Goal: Task Accomplishment & Management: Manage account settings

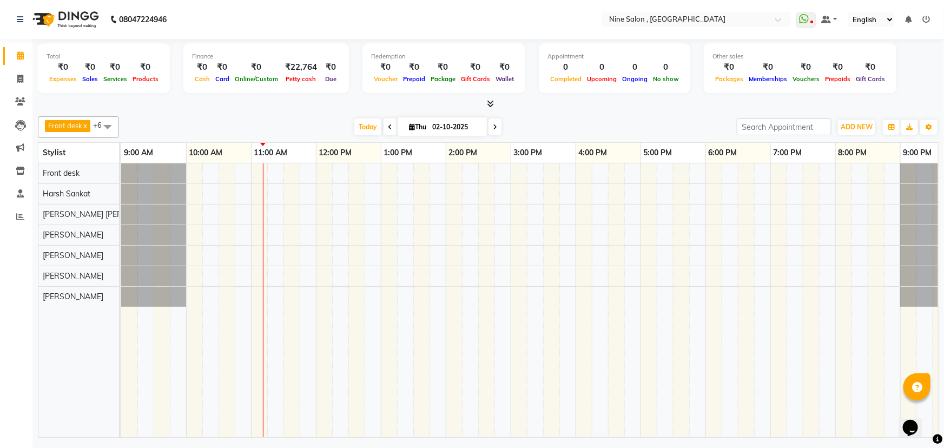
click at [494, 133] on span at bounding box center [495, 127] width 13 height 17
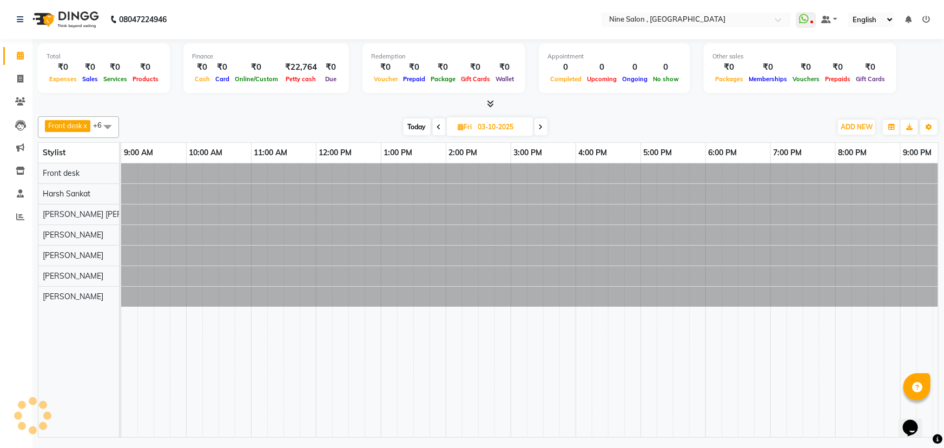
scroll to position [0, 27]
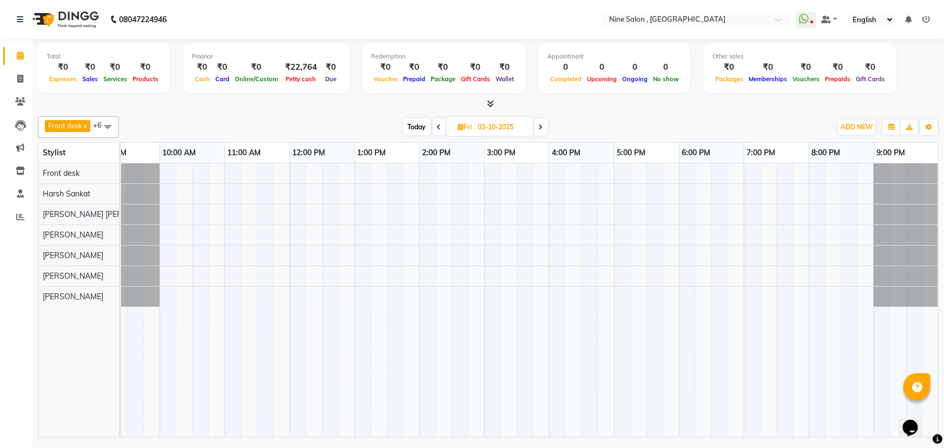
click at [442, 129] on span at bounding box center [439, 127] width 13 height 17
type input "02-10-2025"
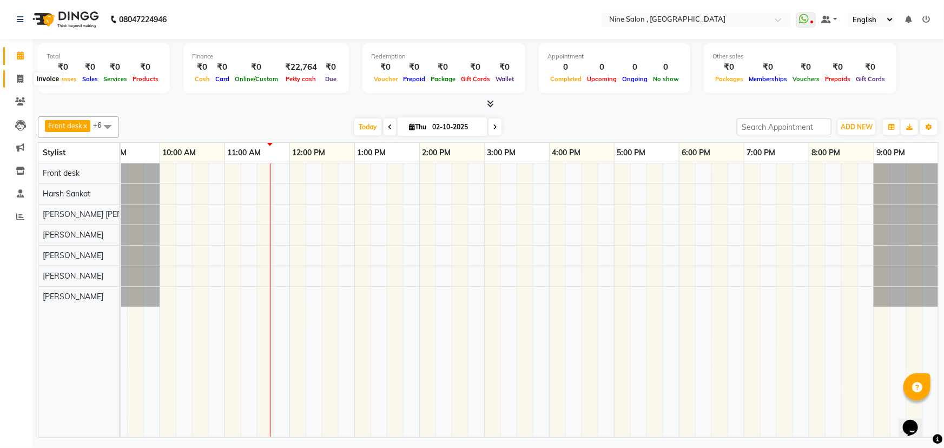
click at [21, 77] on icon at bounding box center [20, 79] width 6 height 8
select select "7341"
select select "service"
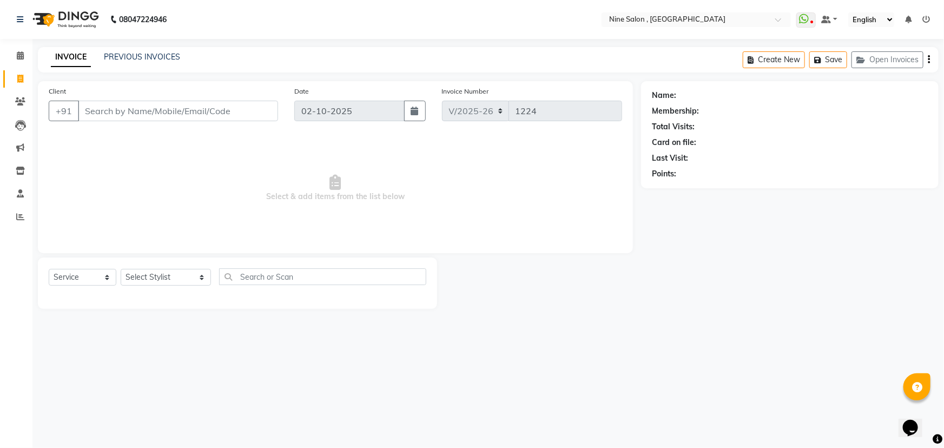
click at [124, 112] on input "Client" at bounding box center [178, 111] width 200 height 21
click at [131, 111] on input "Client" at bounding box center [178, 111] width 200 height 21
click at [168, 110] on input "Client" at bounding box center [178, 111] width 200 height 21
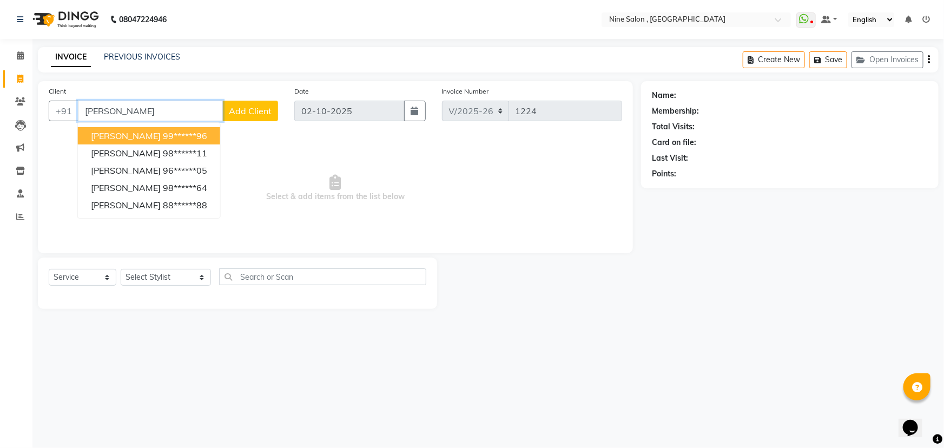
click at [168, 103] on input "[PERSON_NAME]" at bounding box center [150, 111] width 145 height 21
type input "k"
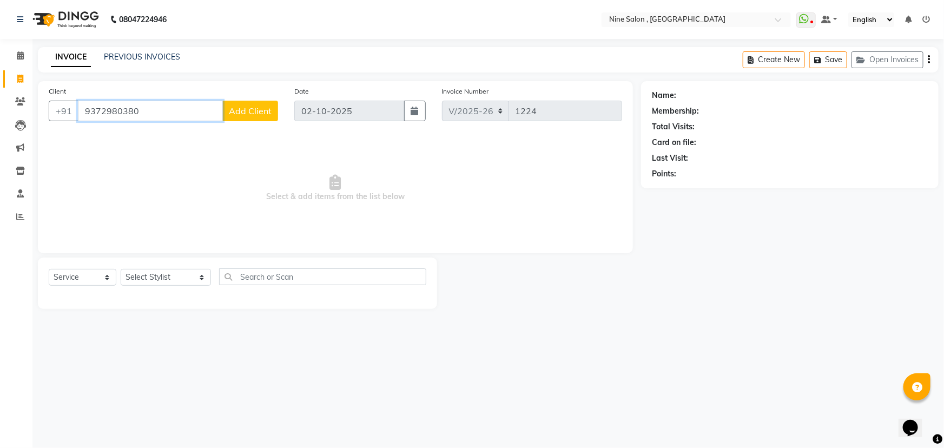
type input "9372980380"
click at [130, 280] on select "Select Stylist [PERSON_NAME] Front desk Harsh Sankat [PERSON_NAME] [PERSON_NAME…" at bounding box center [166, 277] width 90 height 17
select select "92869"
click at [121, 269] on select "Select Stylist [PERSON_NAME] Front desk Harsh Sankat [PERSON_NAME] [PERSON_NAME…" at bounding box center [166, 277] width 90 height 17
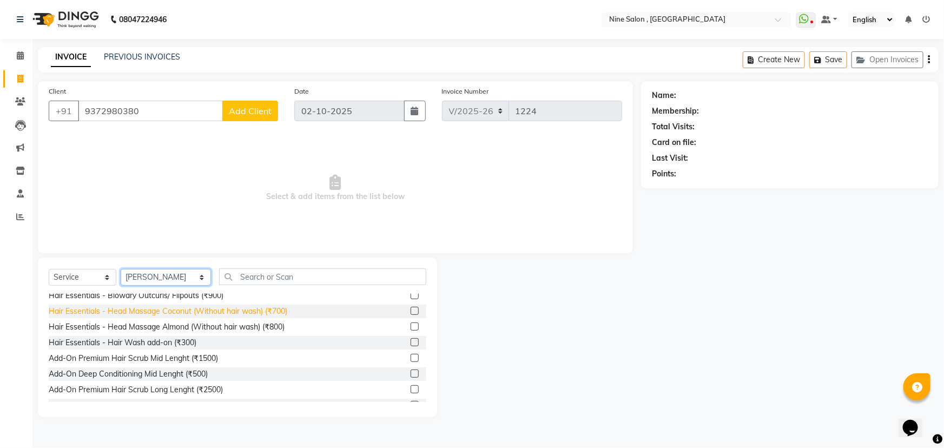
scroll to position [295, 0]
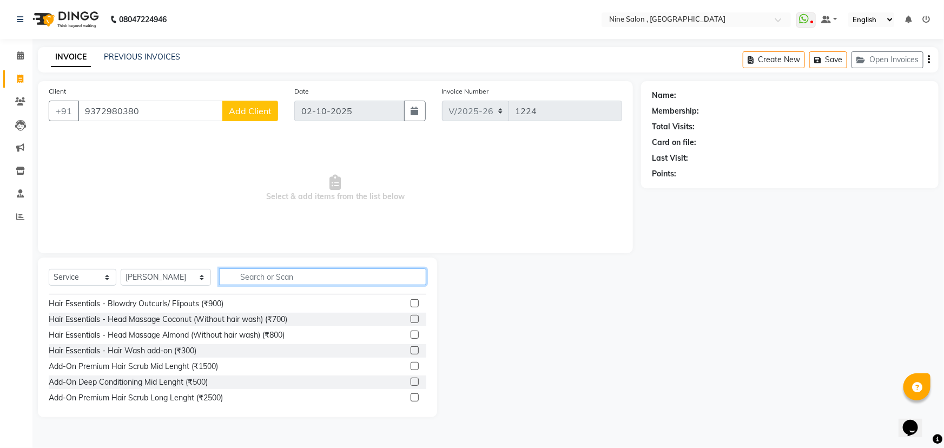
click at [253, 280] on input "text" at bounding box center [322, 276] width 207 height 17
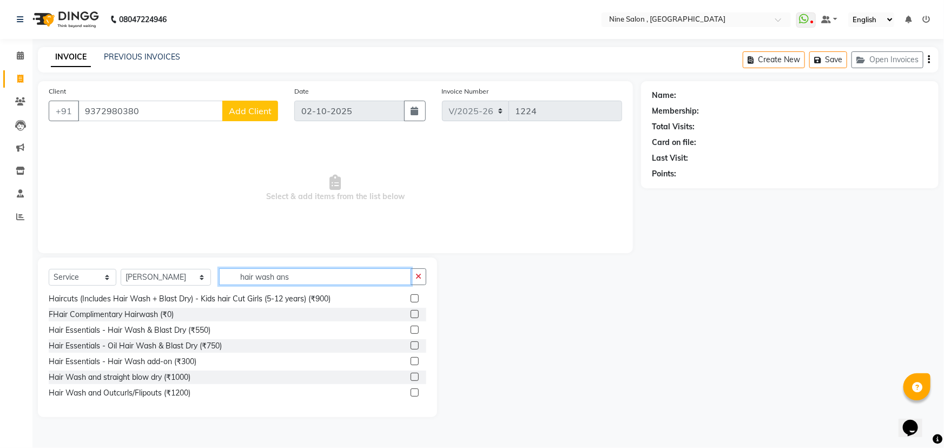
scroll to position [0, 0]
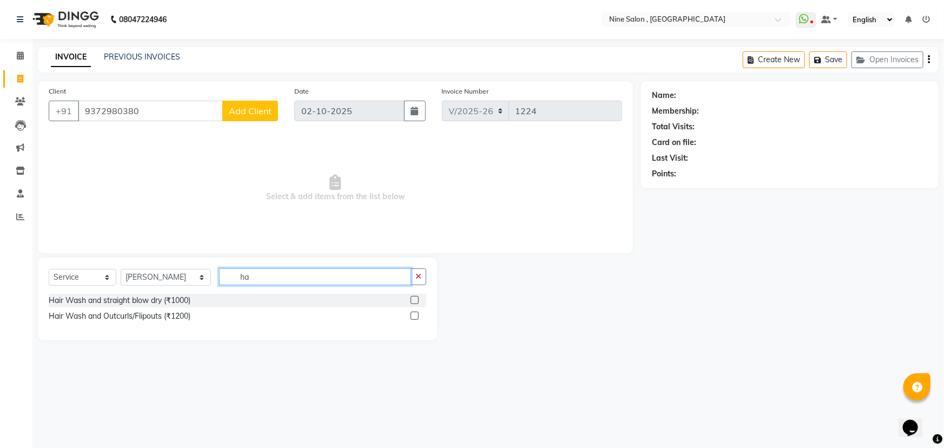
type input "h"
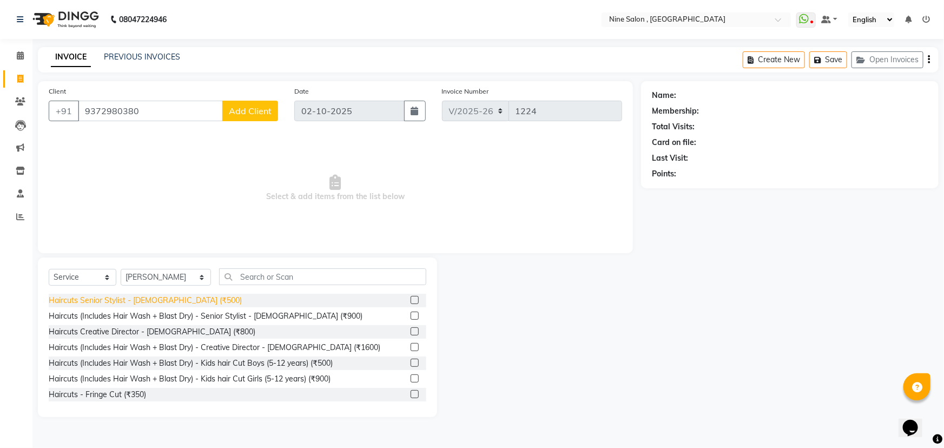
click at [134, 302] on div "Haircuts Senior Stylist - [DEMOGRAPHIC_DATA] (₹500)" at bounding box center [145, 300] width 193 height 11
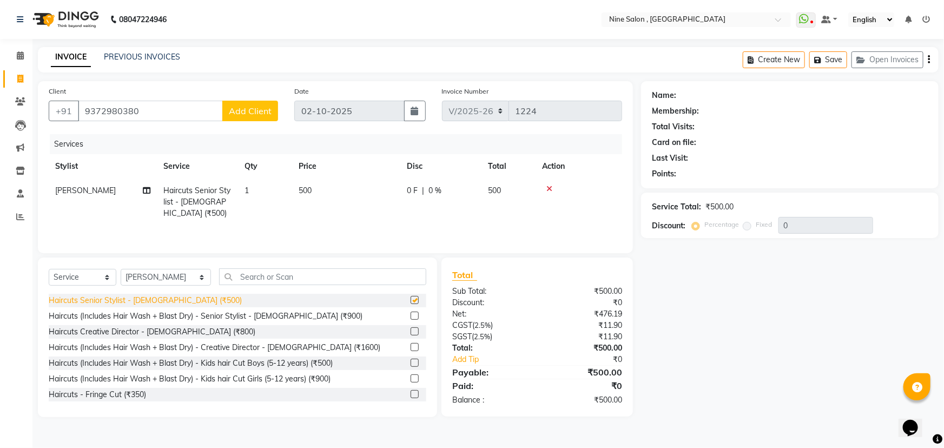
checkbox input "false"
click at [186, 278] on select "Select Stylist [PERSON_NAME] Front desk Harsh Sankat [PERSON_NAME] [PERSON_NAME…" at bounding box center [166, 277] width 90 height 17
select select "69878"
click at [121, 269] on select "Select Stylist [PERSON_NAME] Front desk Harsh Sankat [PERSON_NAME] [PERSON_NAME…" at bounding box center [166, 277] width 90 height 17
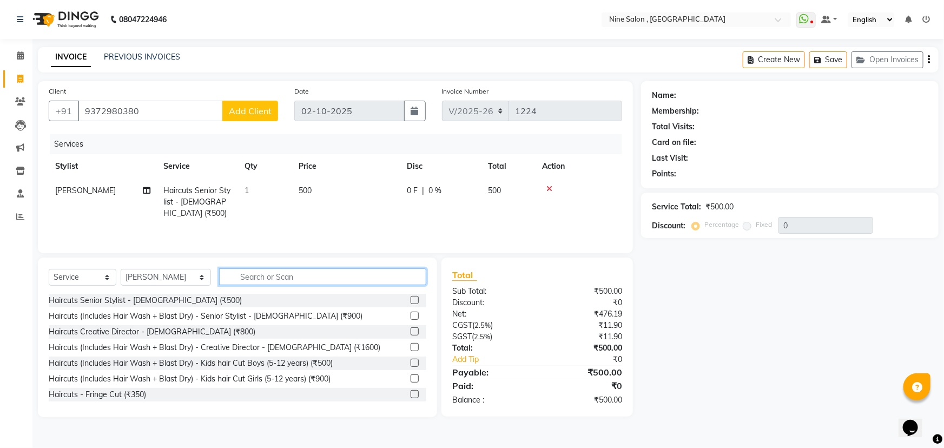
click at [286, 274] on input "text" at bounding box center [322, 276] width 207 height 17
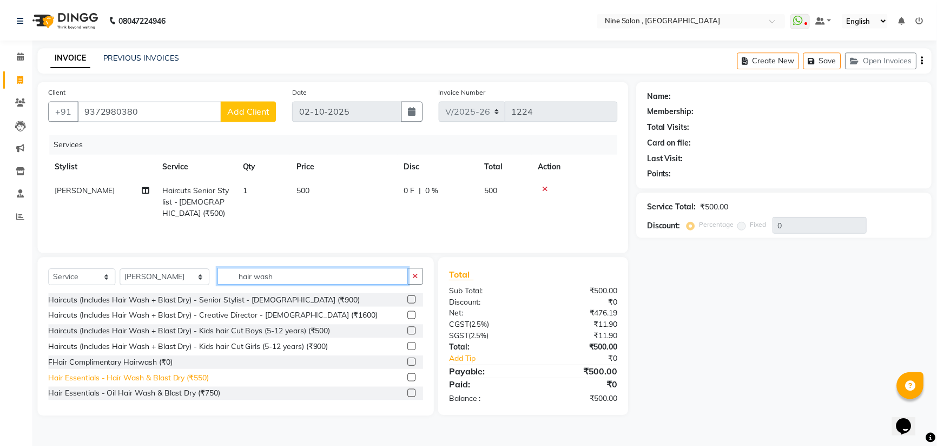
scroll to position [49, 0]
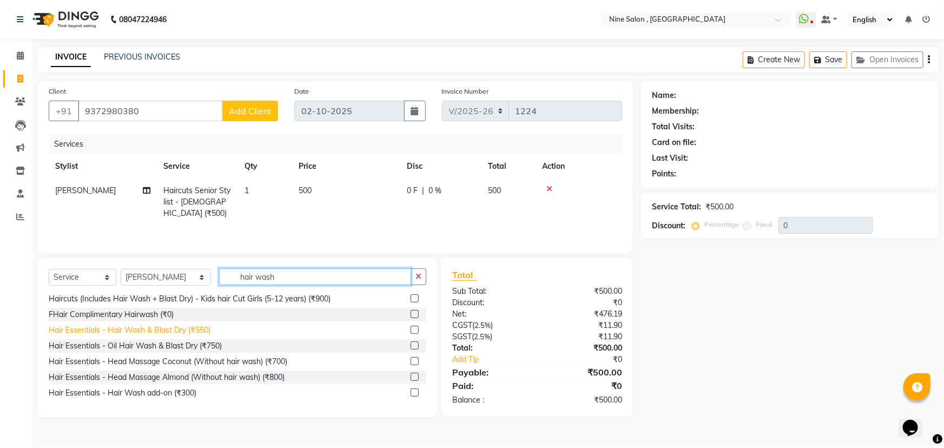
type input "hair wash"
click at [132, 330] on div "Hair Essentials - Hair Wash & Blast Dry (₹550)" at bounding box center [130, 330] width 162 height 11
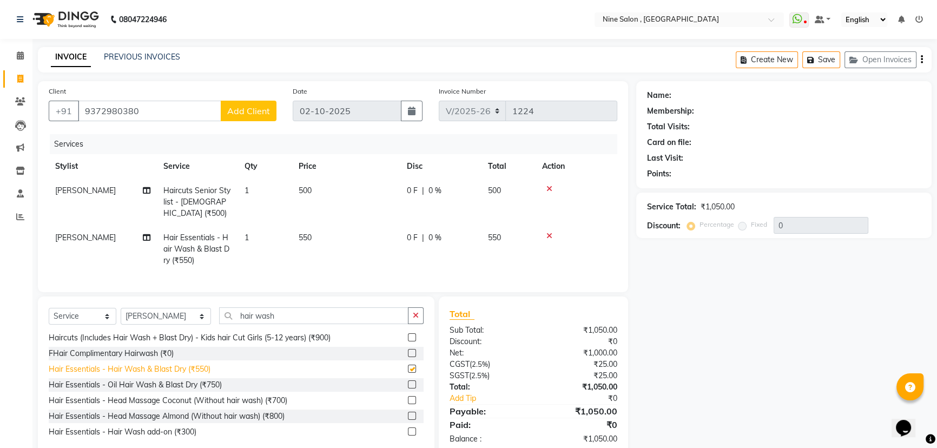
checkbox input "false"
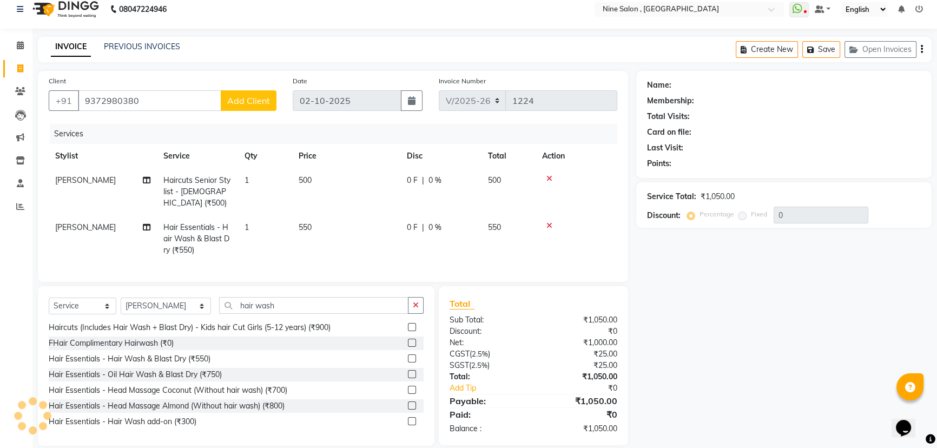
scroll to position [0, 0]
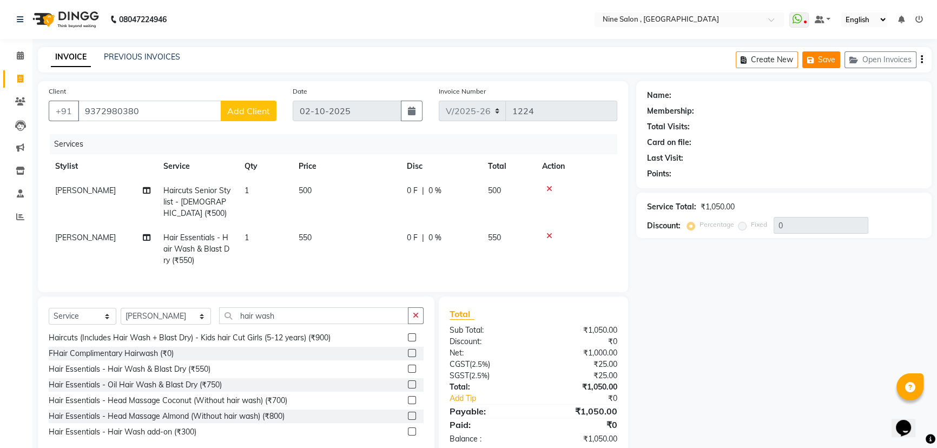
click at [823, 62] on button "Save" at bounding box center [821, 59] width 38 height 17
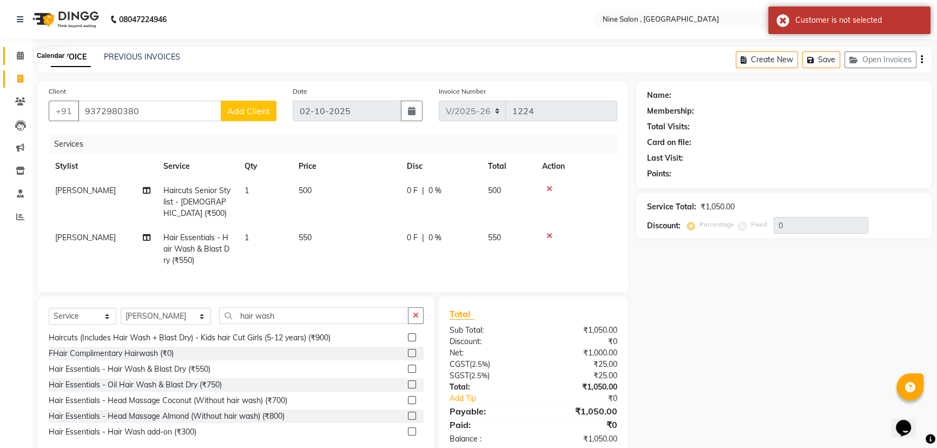
click at [20, 56] on icon at bounding box center [20, 55] width 7 height 8
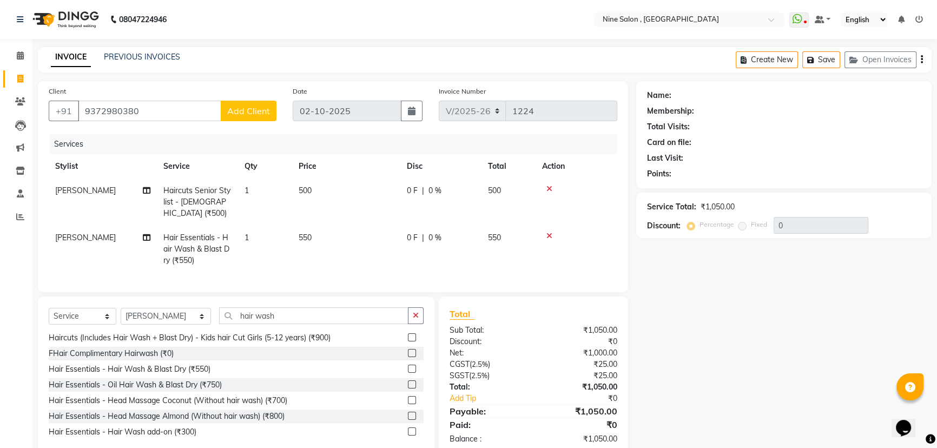
click at [241, 110] on span "Add Client" at bounding box center [248, 111] width 43 height 11
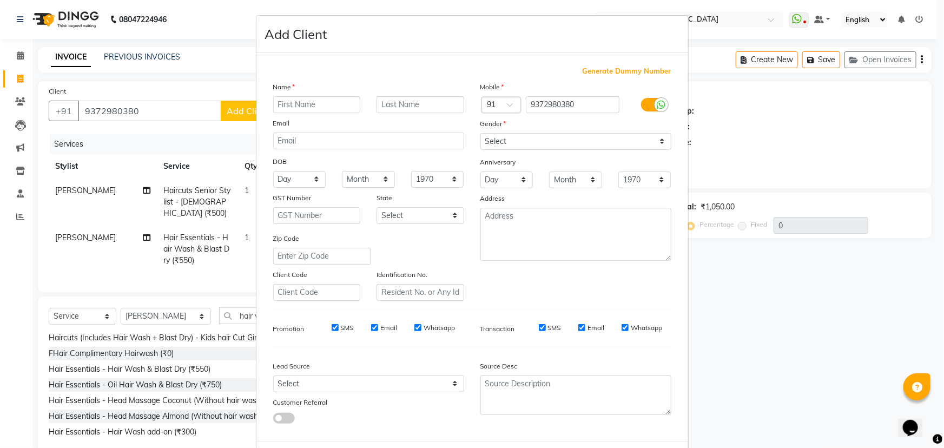
click at [286, 104] on input "text" at bounding box center [317, 104] width 88 height 17
type input "[PERSON_NAME]"
click at [515, 147] on select "Select [DEMOGRAPHIC_DATA] [DEMOGRAPHIC_DATA] Other Prefer Not To Say" at bounding box center [576, 141] width 191 height 17
select select "[DEMOGRAPHIC_DATA]"
click at [481, 133] on select "Select [DEMOGRAPHIC_DATA] [DEMOGRAPHIC_DATA] Other Prefer Not To Say" at bounding box center [576, 141] width 191 height 17
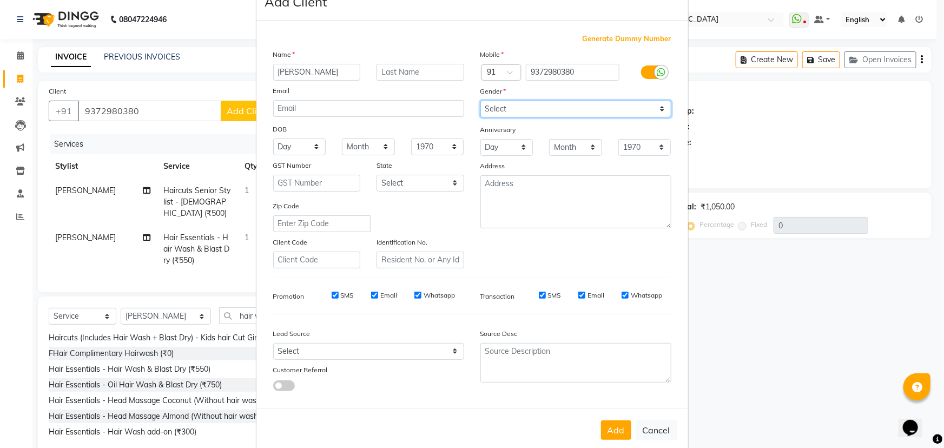
scroll to position [54, 0]
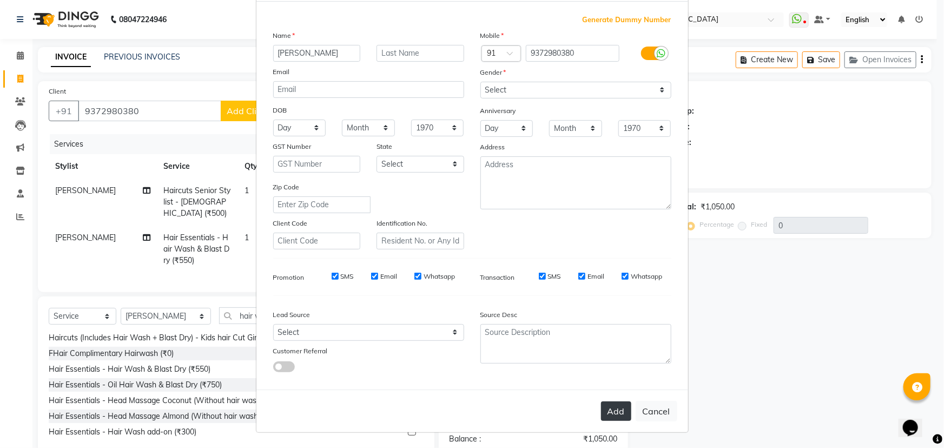
click at [611, 409] on button "Add" at bounding box center [616, 411] width 30 height 19
type input "93******80"
select select
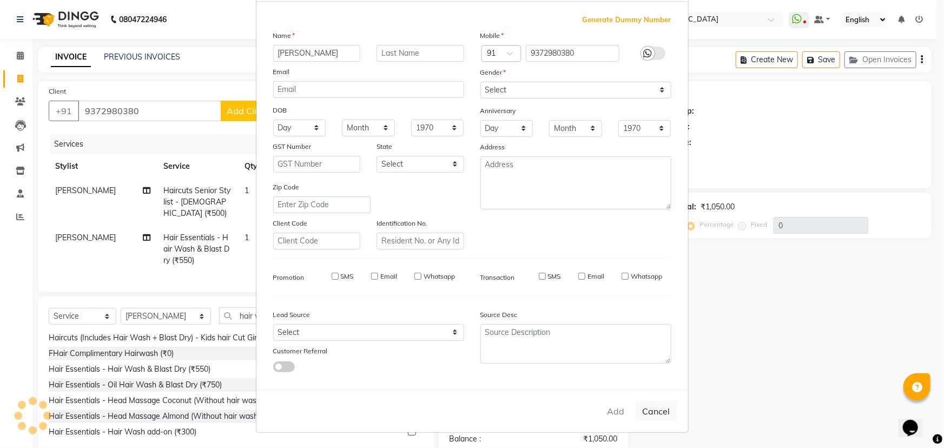
select select
checkbox input "false"
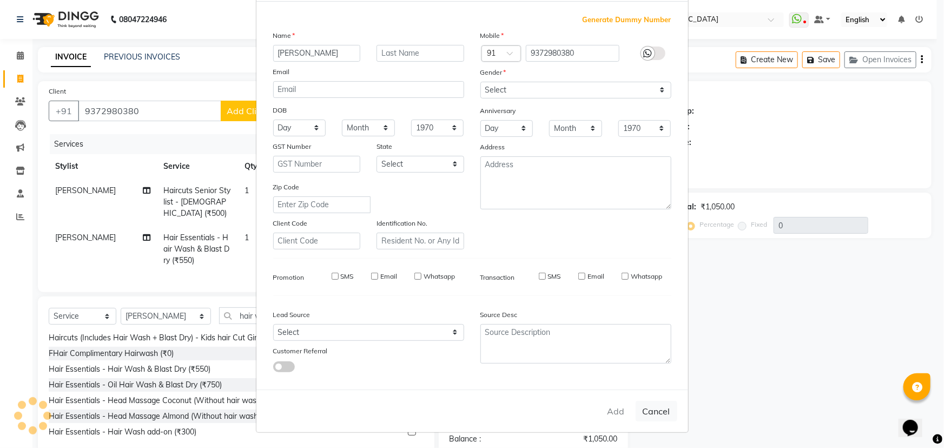
checkbox input "false"
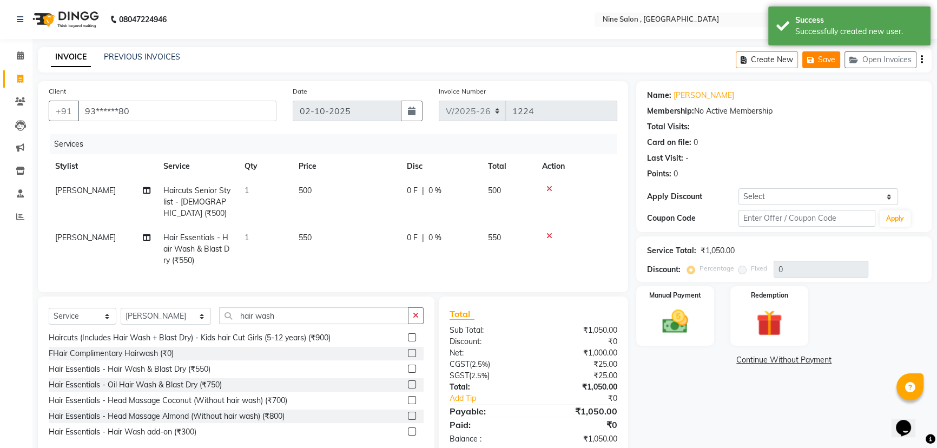
click at [827, 59] on button "Save" at bounding box center [821, 59] width 38 height 17
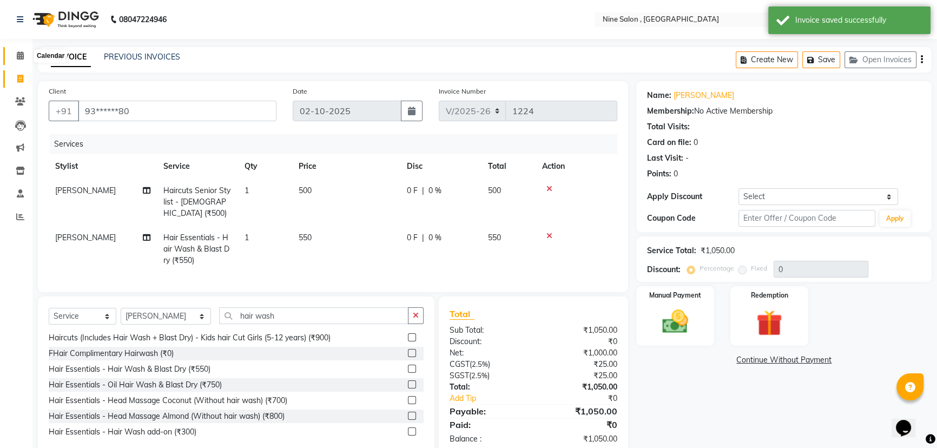
click at [18, 57] on icon at bounding box center [20, 55] width 7 height 8
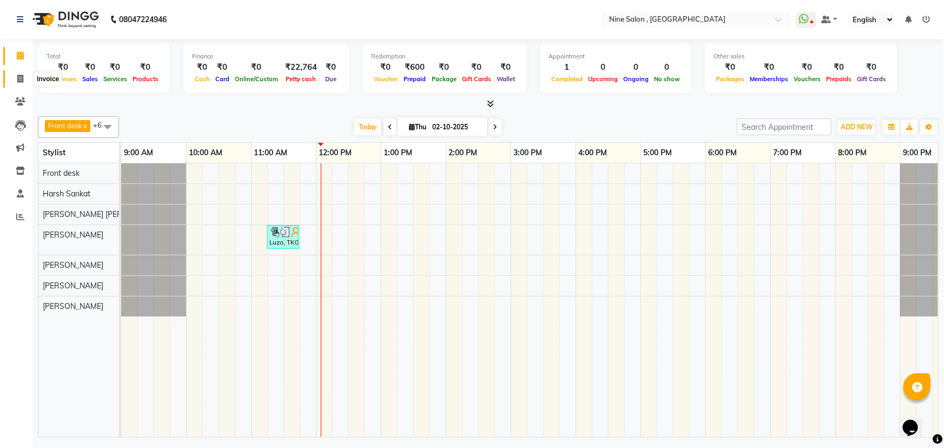
click at [21, 78] on icon at bounding box center [20, 79] width 6 height 8
select select "7341"
select select "service"
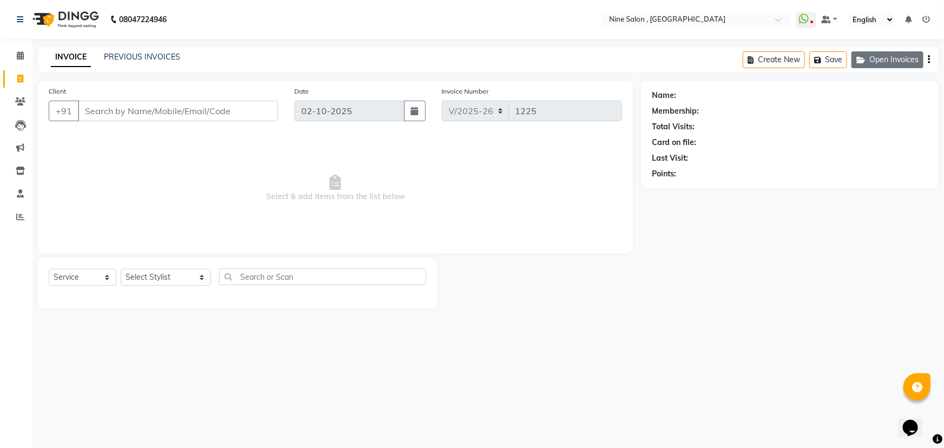
click at [877, 59] on button "Open Invoices" at bounding box center [888, 59] width 72 height 17
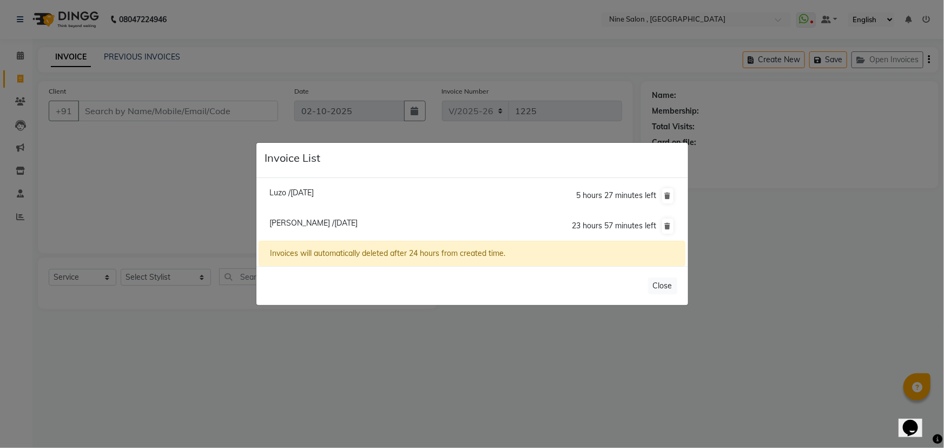
click at [314, 222] on span "[PERSON_NAME] /[DATE]" at bounding box center [313, 223] width 88 height 10
type input "93******80"
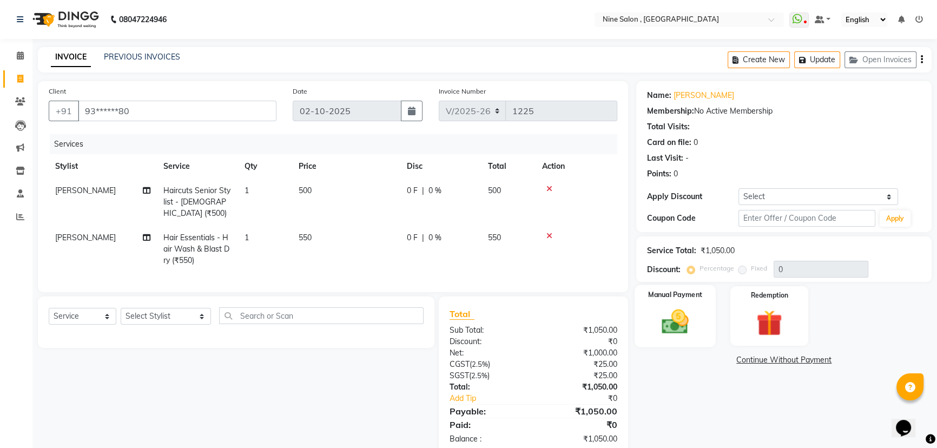
click at [671, 320] on img at bounding box center [676, 321] width 44 height 31
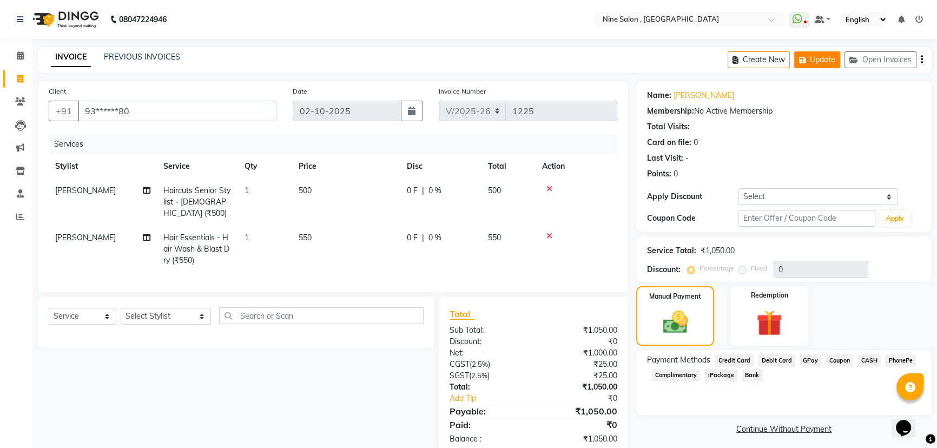
click at [815, 61] on button "Update" at bounding box center [817, 59] width 46 height 17
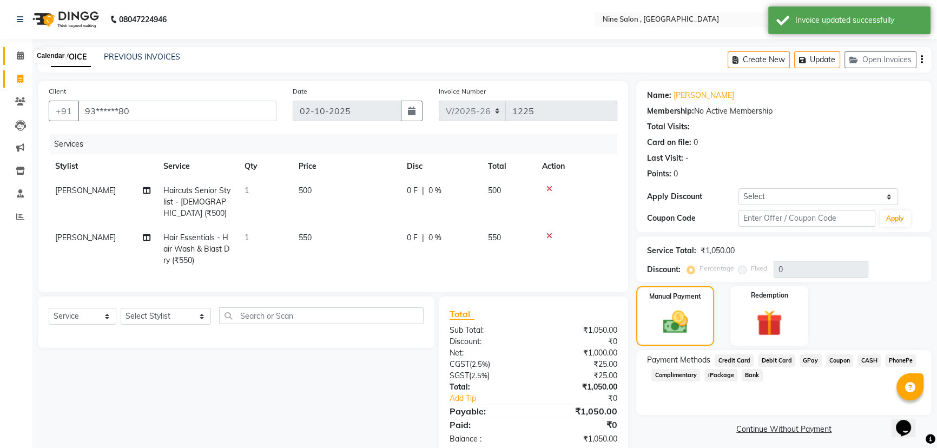
click at [20, 56] on icon at bounding box center [20, 55] width 7 height 8
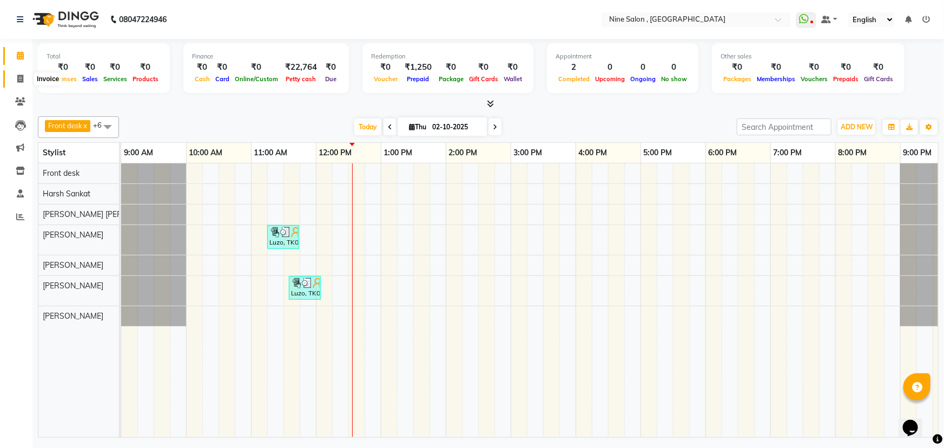
click at [21, 75] on icon at bounding box center [20, 79] width 6 height 8
select select "7341"
select select "service"
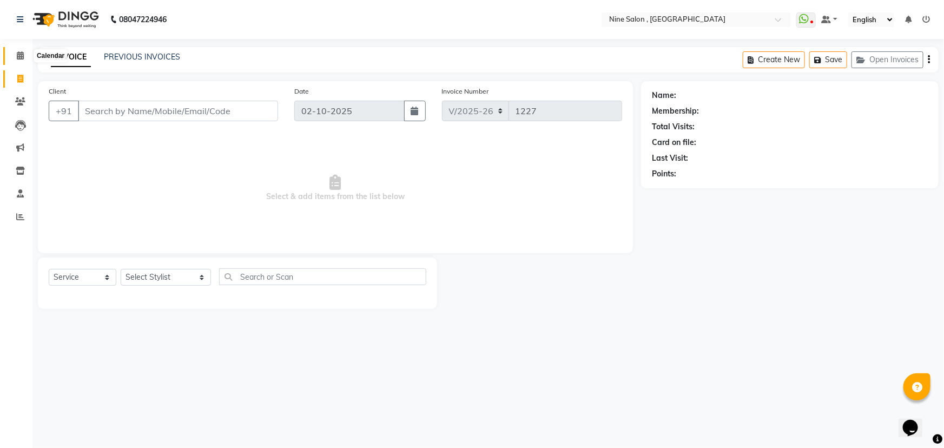
click at [22, 57] on icon at bounding box center [20, 55] width 7 height 8
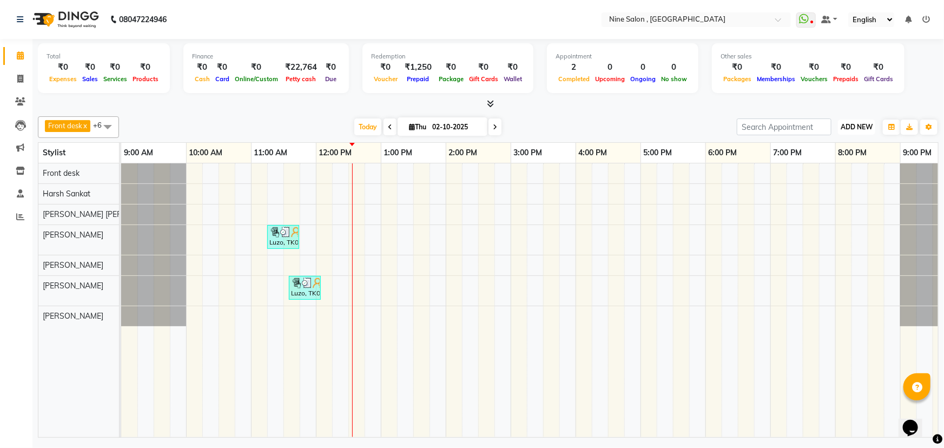
click at [847, 126] on span "ADD NEW" at bounding box center [857, 127] width 32 height 8
click at [835, 173] on link "Add Expense" at bounding box center [832, 175] width 85 height 14
select select "1"
select select "6442"
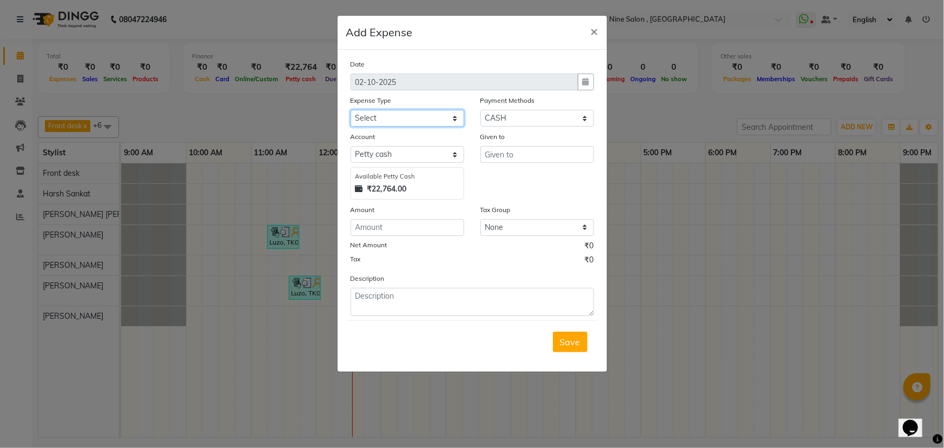
click at [406, 118] on select "Select advance salary Advance Salary Bank charges beauty palace Car maintenance…" at bounding box center [408, 118] width 114 height 17
click at [351, 110] on select "Select advance salary Advance Salary Bank charges beauty palace Car maintenance…" at bounding box center [408, 118] width 114 height 17
click at [457, 120] on select "Select advance salary Advance Salary Bank charges beauty palace Car maintenance…" at bounding box center [408, 118] width 114 height 17
select select "21208"
click at [351, 110] on select "Select advance salary Advance Salary Bank charges beauty palace Car maintenance…" at bounding box center [408, 118] width 114 height 17
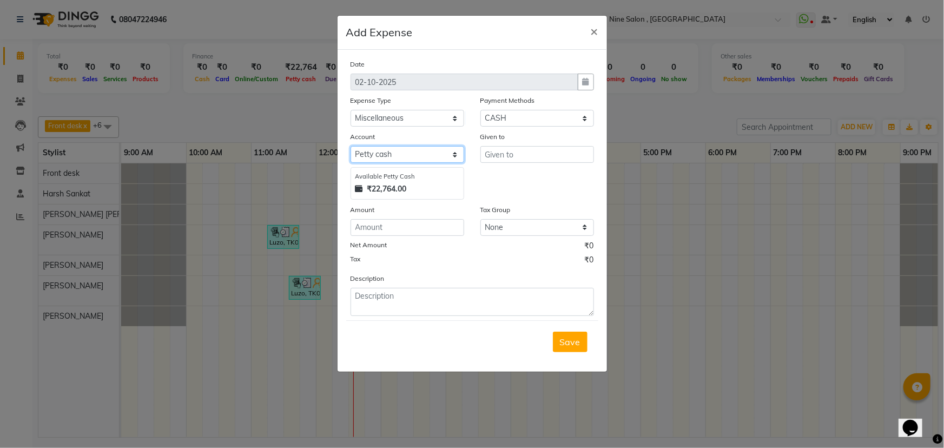
click at [444, 156] on select "Select [PERSON_NAME] cash Default account" at bounding box center [408, 154] width 114 height 17
click at [501, 153] on input "text" at bounding box center [538, 154] width 114 height 17
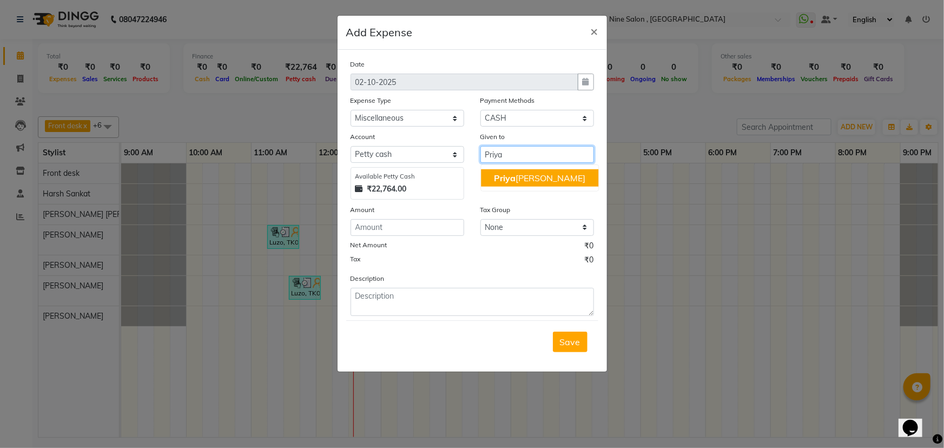
click at [519, 180] on ngb-highlight "[PERSON_NAME]" at bounding box center [539, 178] width 91 height 11
type input "[PERSON_NAME]"
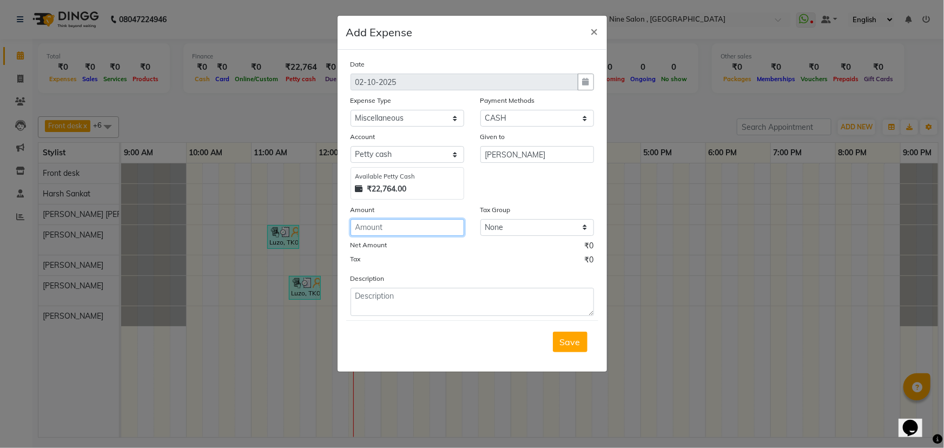
click at [400, 233] on input "number" at bounding box center [408, 227] width 114 height 17
type input "350"
click at [508, 228] on select "None GST 5% GST" at bounding box center [538, 227] width 114 height 17
click at [481, 220] on select "None GST 5% GST" at bounding box center [538, 227] width 114 height 17
click at [567, 341] on span "Save" at bounding box center [570, 342] width 21 height 11
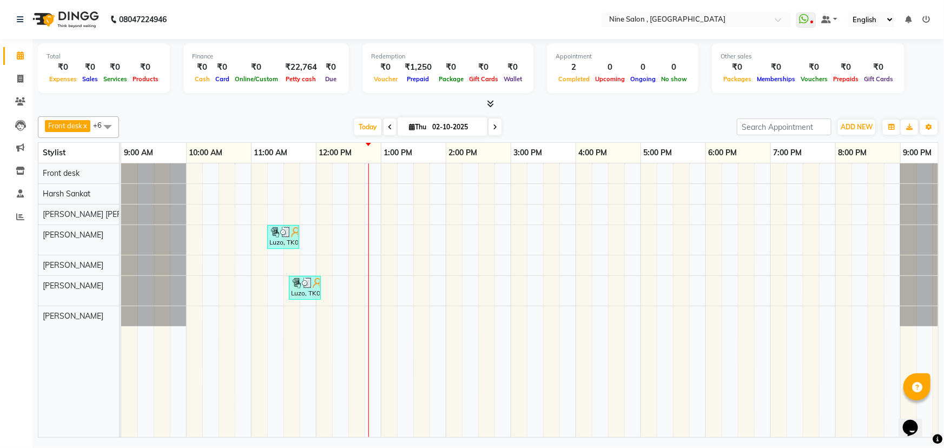
drag, startPoint x: 478, startPoint y: 27, endPoint x: 450, endPoint y: 21, distance: 28.7
click at [450, 21] on nav "08047224946 Select Location × Nine Salon , Lalbaug WhatsApp Status ✕ Status: Di…" at bounding box center [472, 19] width 944 height 39
click at [841, 127] on span "ADD NEW" at bounding box center [857, 127] width 32 height 8
click at [827, 174] on link "Add Expense" at bounding box center [832, 175] width 85 height 14
select select "1"
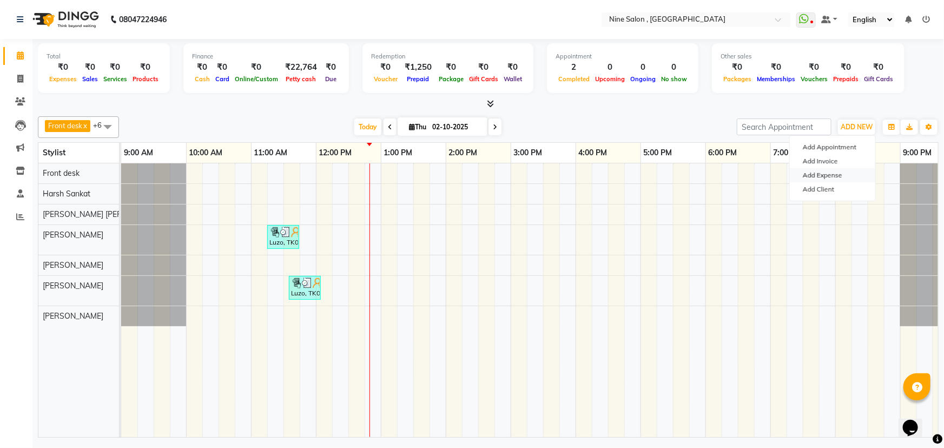
select select "6442"
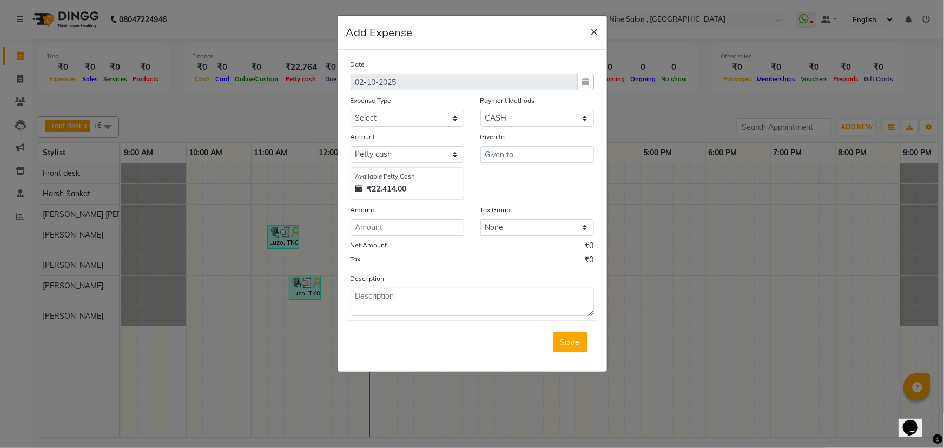
click at [594, 32] on span "×" at bounding box center [595, 31] width 8 height 16
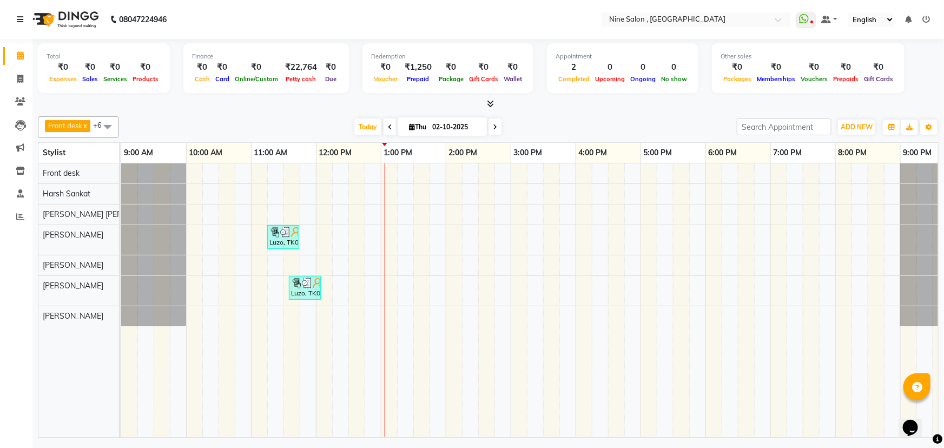
click at [21, 19] on icon at bounding box center [20, 20] width 6 height 8
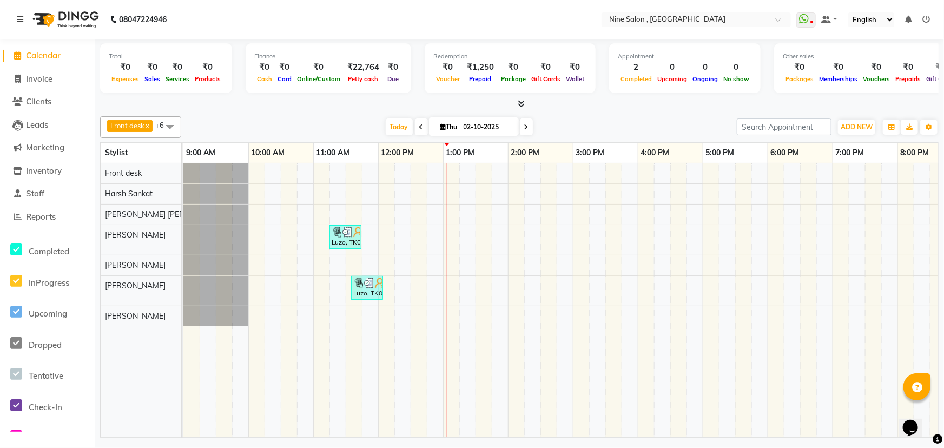
click at [21, 19] on icon at bounding box center [20, 20] width 6 height 8
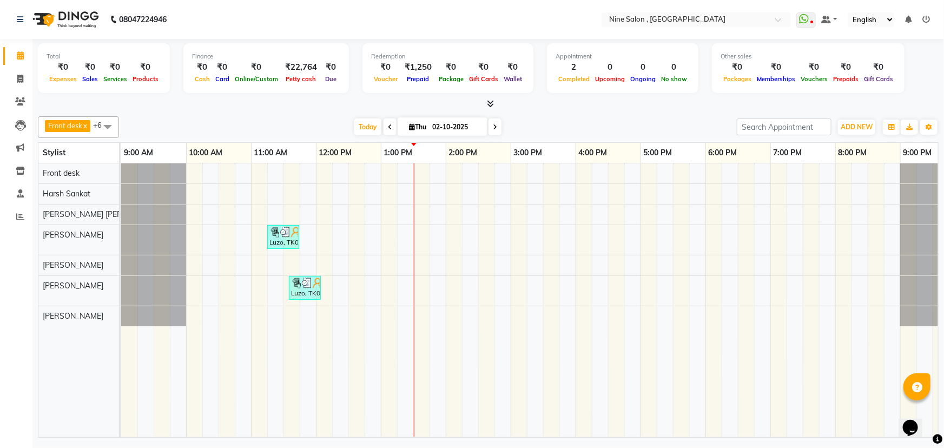
click at [429, 127] on input "02-10-2025" at bounding box center [456, 127] width 54 height 16
select select "10"
select select "2025"
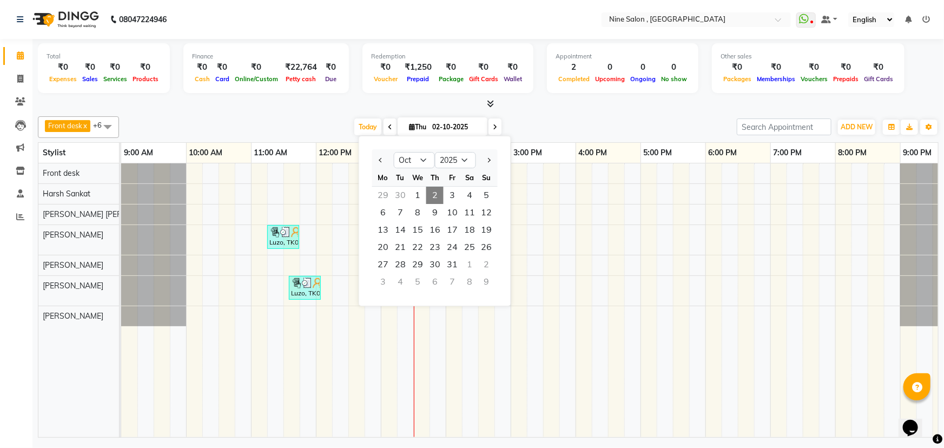
click at [400, 192] on div "30" at bounding box center [400, 195] width 17 height 17
type input "30-09-2025"
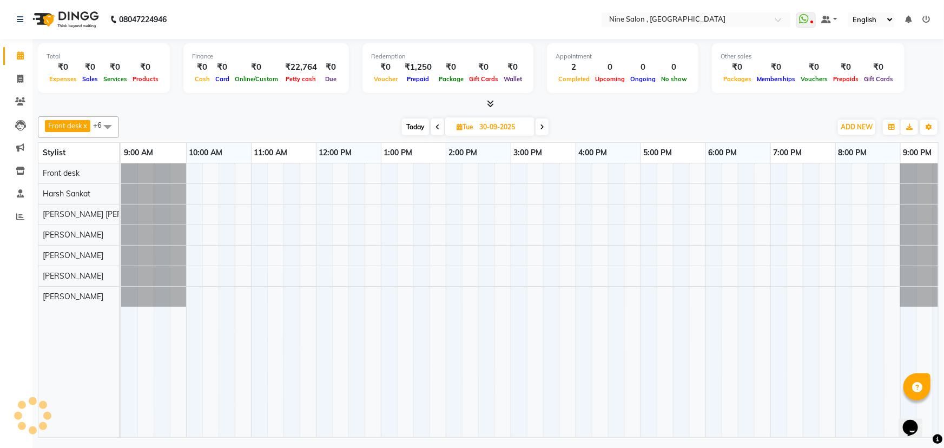
scroll to position [0, 27]
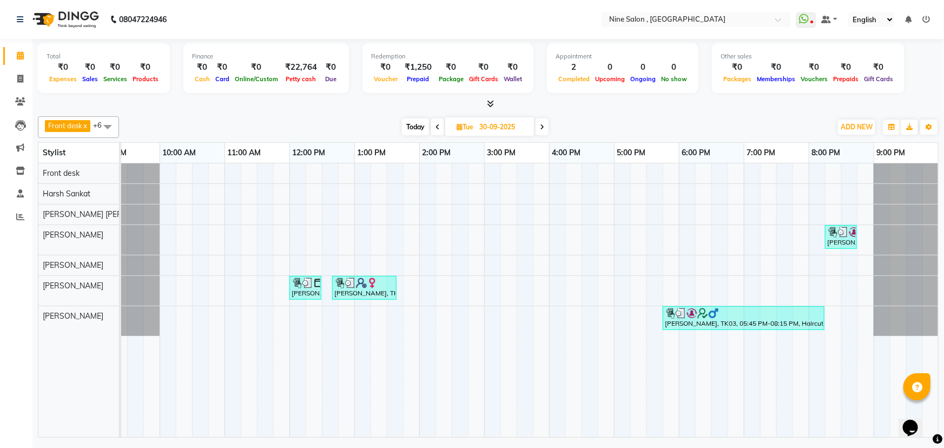
click at [505, 126] on input "30-09-2025" at bounding box center [503, 127] width 54 height 16
select select "9"
select select "2025"
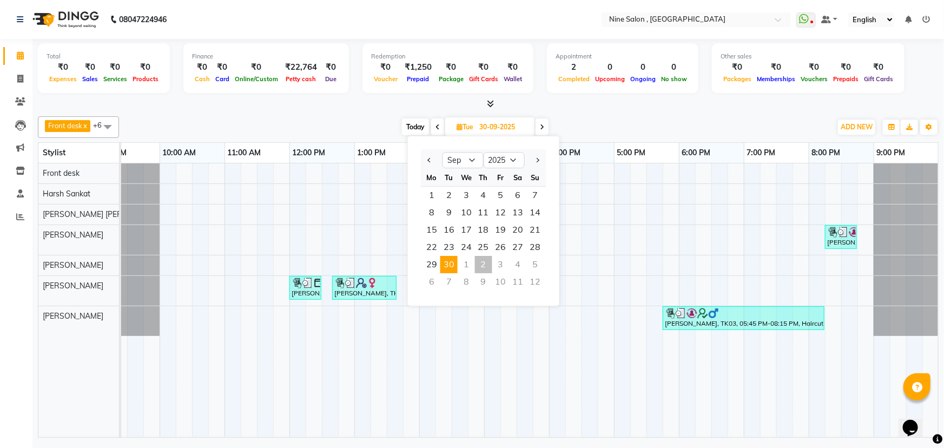
click at [486, 263] on div "2" at bounding box center [483, 264] width 17 height 17
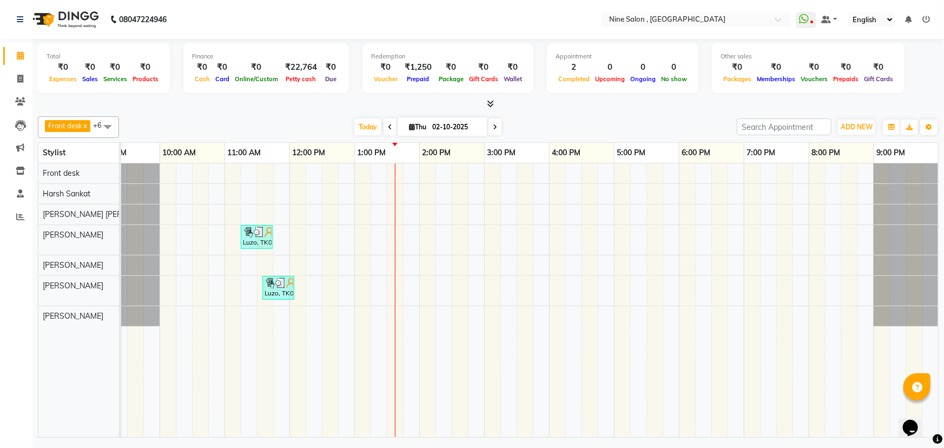
click at [491, 124] on span at bounding box center [495, 127] width 13 height 17
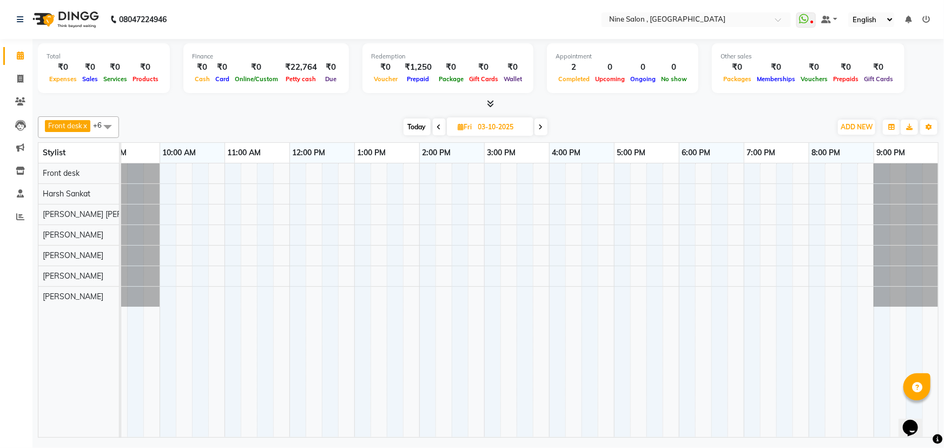
click at [544, 124] on span at bounding box center [541, 127] width 13 height 17
click at [544, 124] on icon at bounding box center [542, 127] width 4 height 6
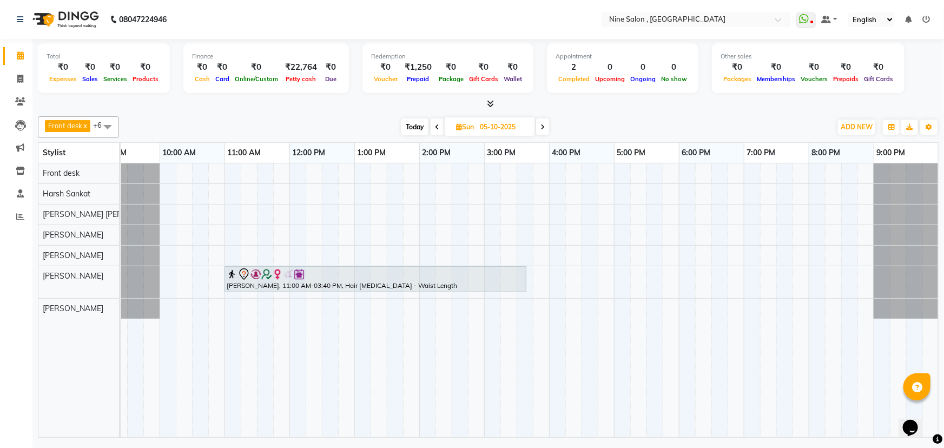
click at [416, 133] on span "Today" at bounding box center [415, 127] width 27 height 17
type input "02-10-2025"
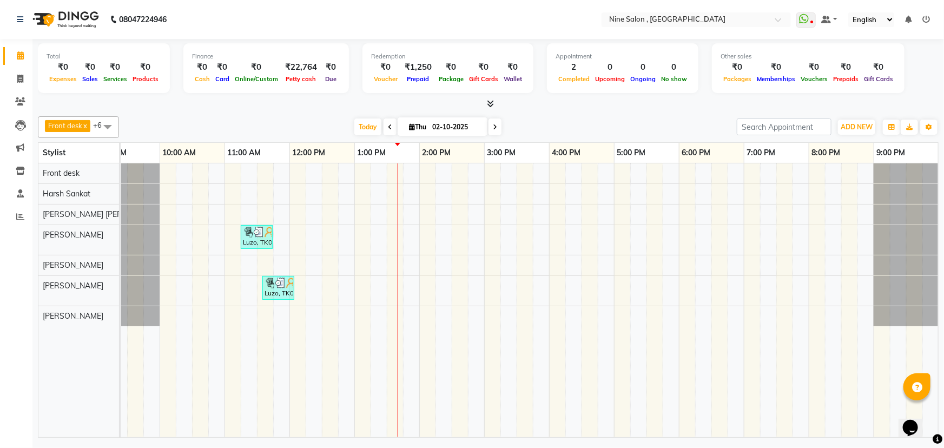
click at [918, 424] on icon "Opens Chat This icon Opens the chat window." at bounding box center [910, 427] width 17 height 17
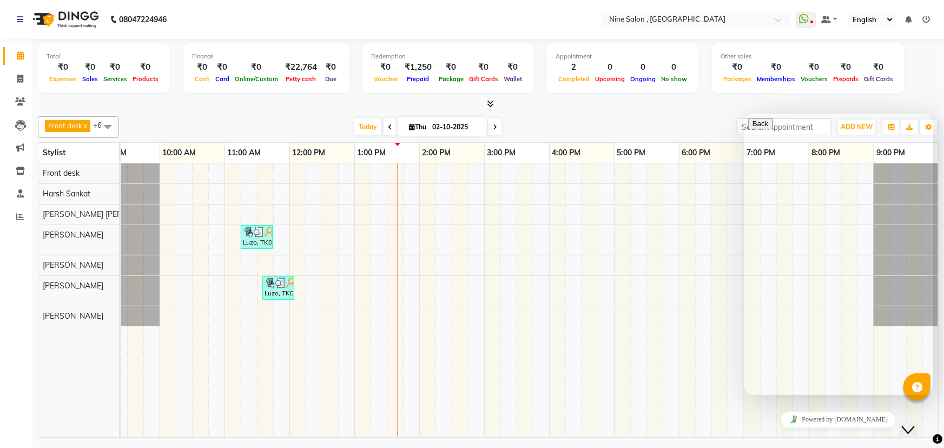
click at [915, 424] on icon "Close Chat This icon closes the chat window." at bounding box center [908, 429] width 13 height 13
